Goal: Register for event/course

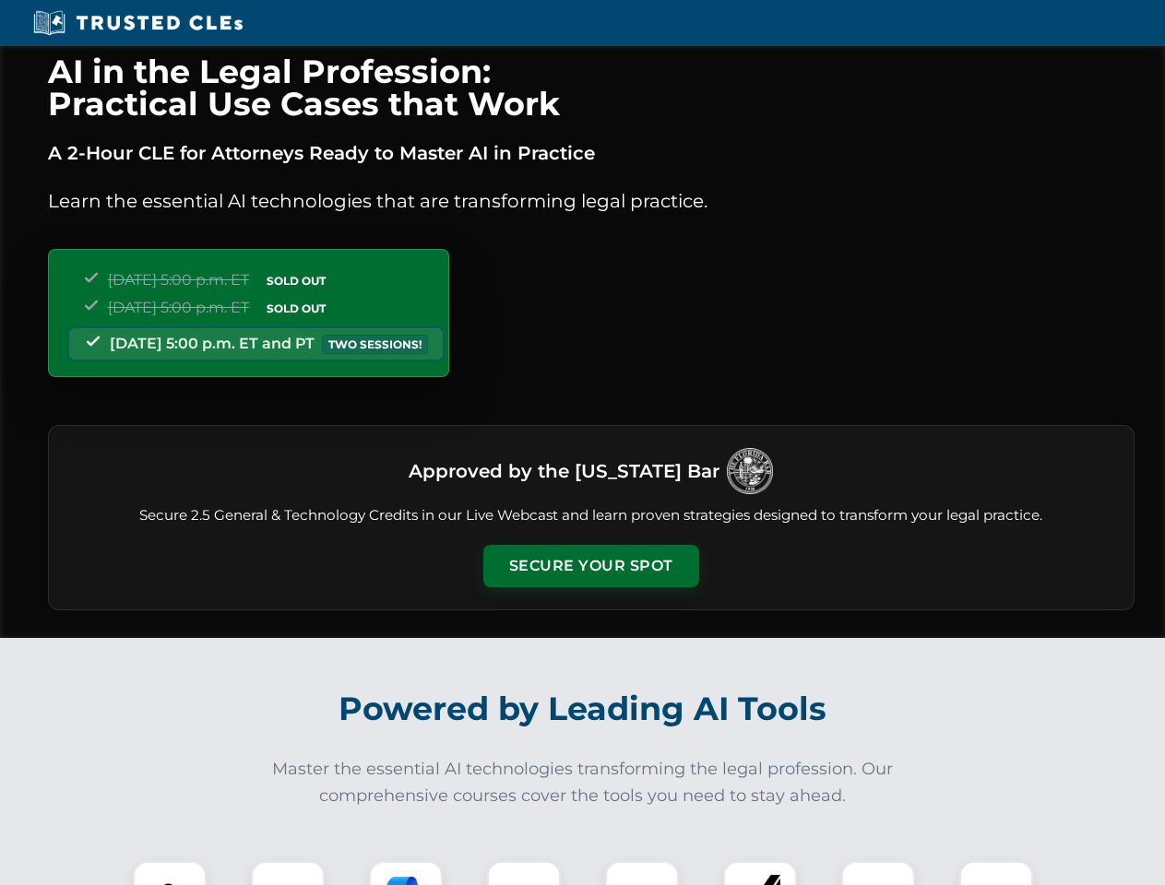
click at [590, 566] on button "Secure Your Spot" at bounding box center [591, 566] width 216 height 42
click at [170, 873] on img at bounding box center [169, 898] width 53 height 53
click at [288, 873] on div at bounding box center [288, 898] width 74 height 74
